Goal: Navigation & Orientation: Find specific page/section

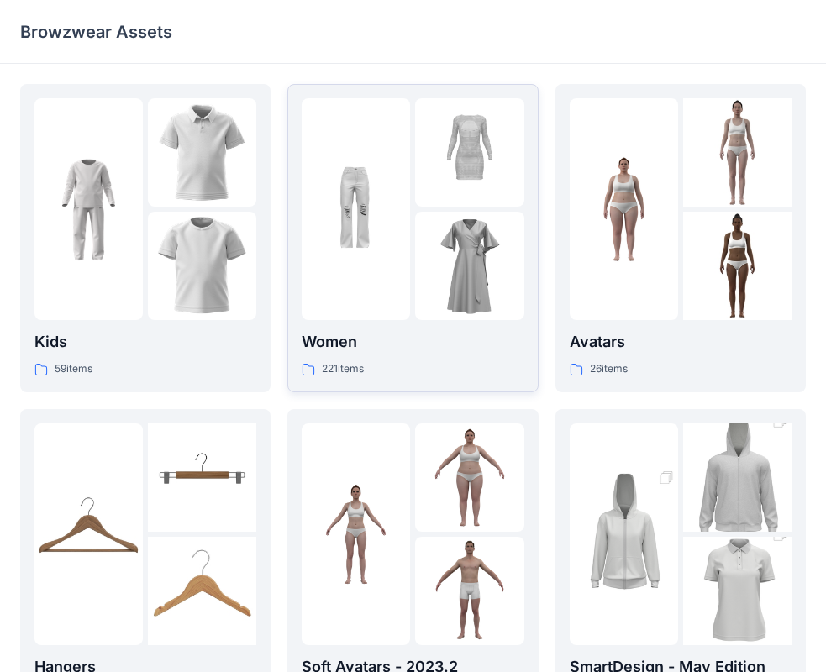
click at [461, 249] on img at bounding box center [469, 266] width 108 height 108
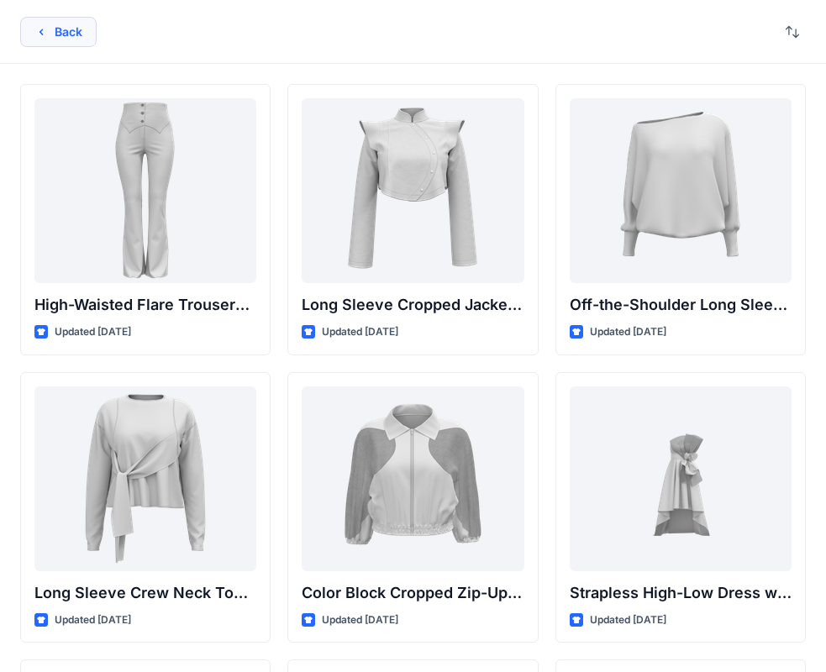
click at [26, 39] on button "Back" at bounding box center [58, 32] width 76 height 30
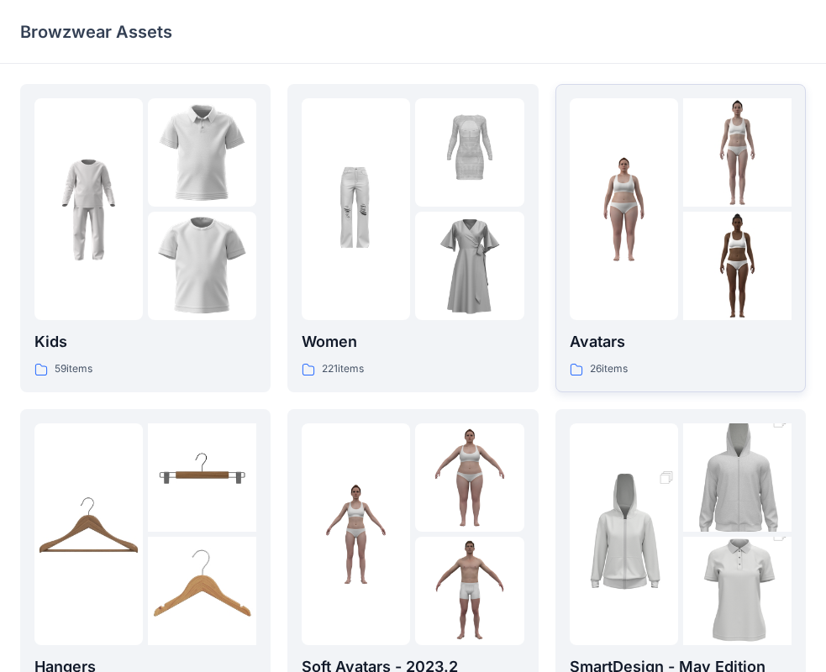
scroll to position [417, 0]
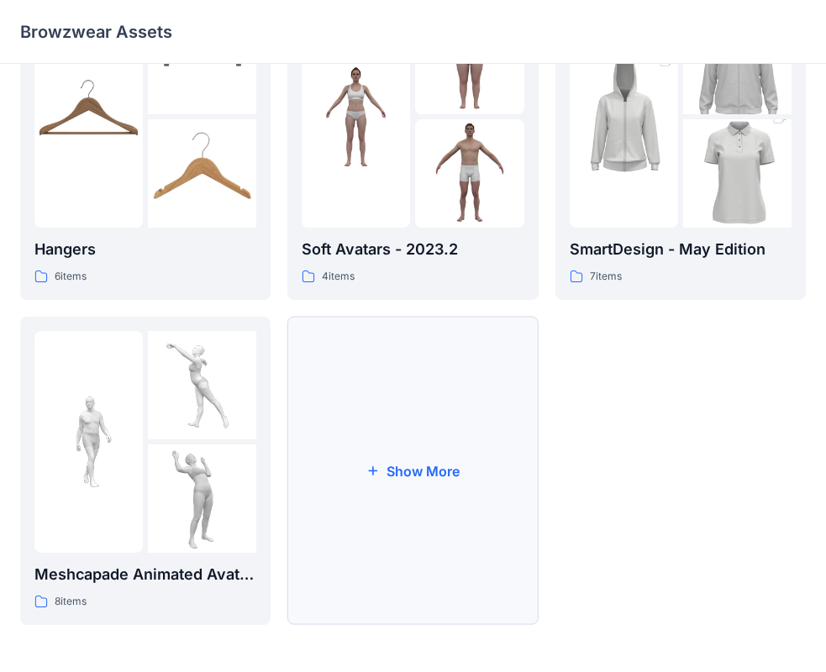
click at [460, 460] on button "Show More" at bounding box center [412, 471] width 250 height 308
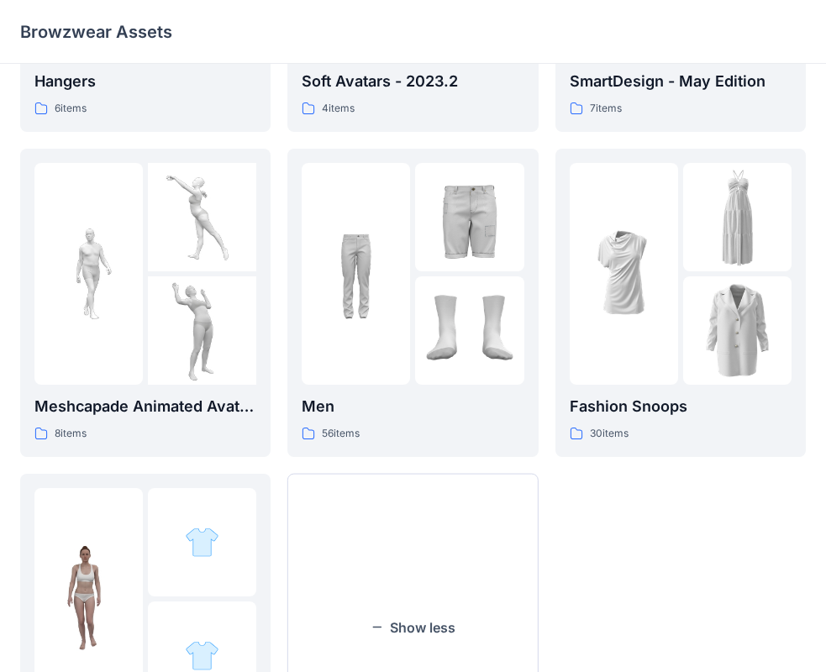
scroll to position [742, 0]
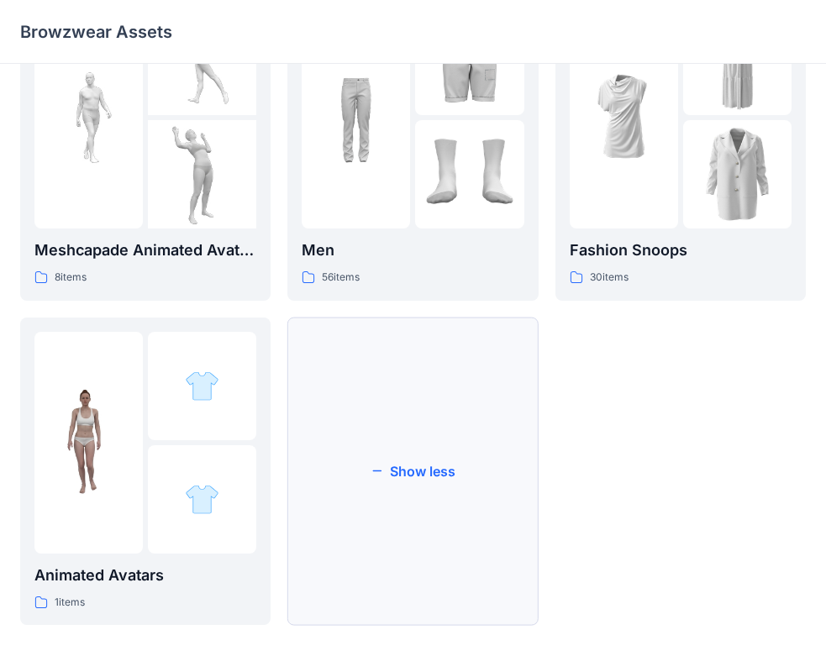
click at [436, 473] on button "Show less" at bounding box center [412, 472] width 250 height 308
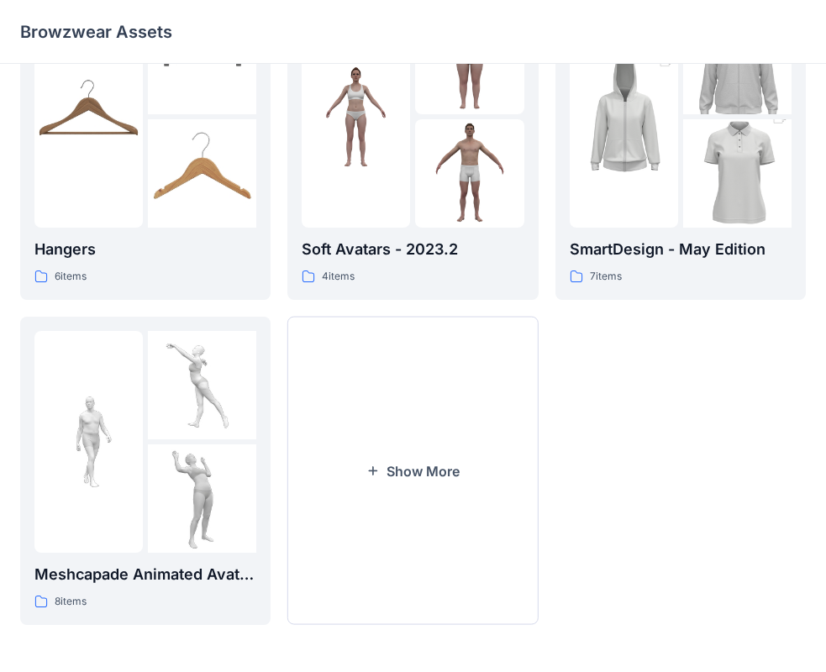
scroll to position [417, 0]
click at [436, 473] on button "Show More" at bounding box center [412, 471] width 250 height 308
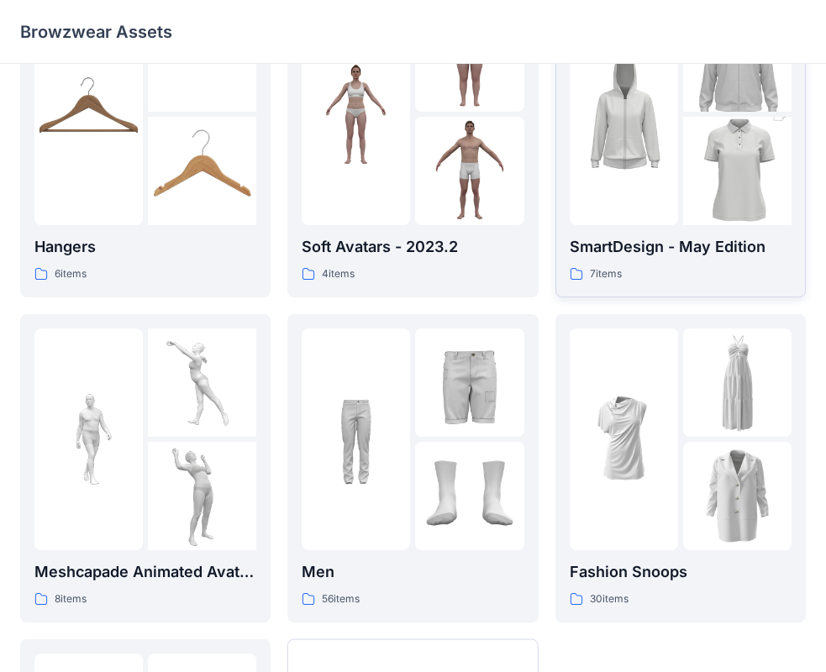
scroll to position [742, 0]
